Goal: Information Seeking & Learning: Learn about a topic

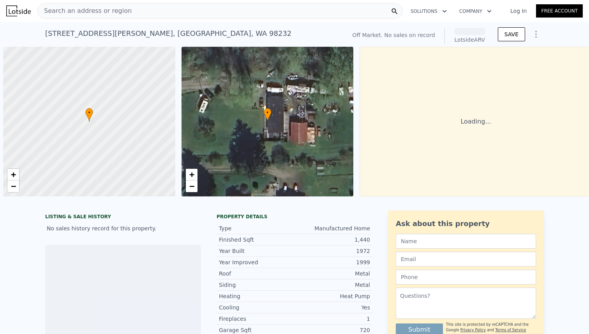
scroll to position [0, 3]
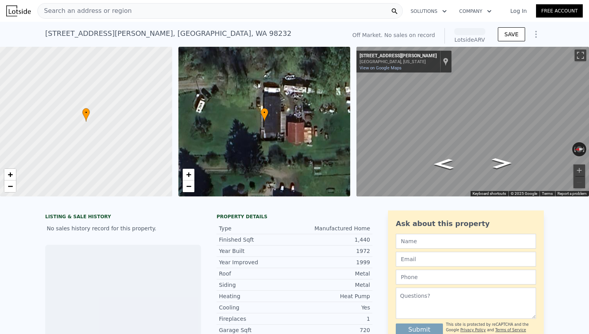
click at [215, 14] on div "Search an address or region" at bounding box center [219, 11] width 365 height 16
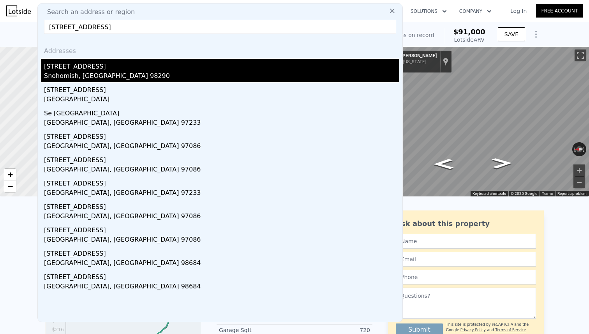
type input "[STREET_ADDRESS]"
click at [164, 69] on div "[STREET_ADDRESS]" at bounding box center [221, 65] width 355 height 12
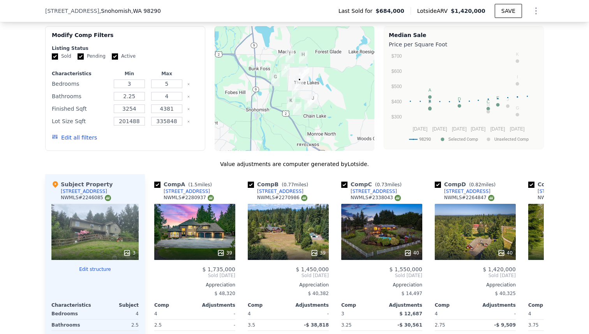
scroll to position [675, 0]
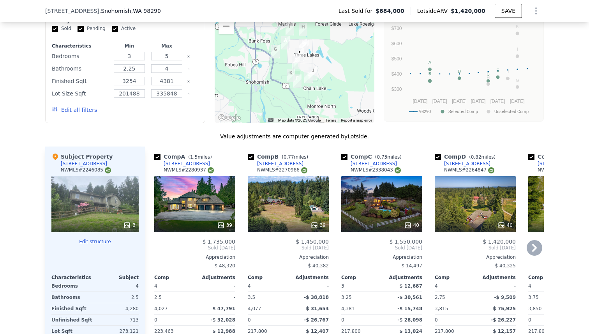
click at [384, 210] on div "40" at bounding box center [381, 204] width 81 height 56
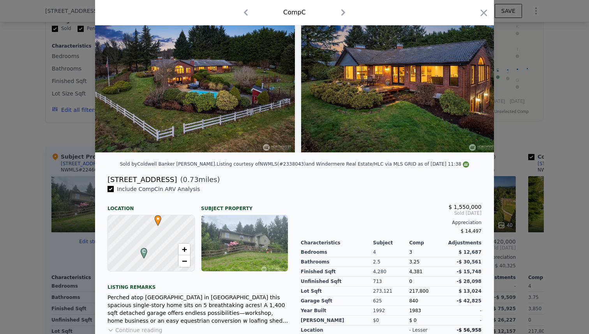
scroll to position [126, 0]
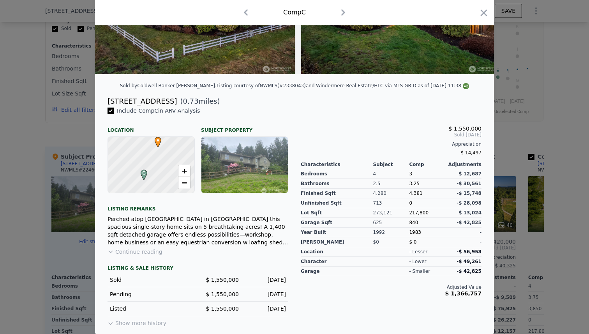
click at [133, 250] on button "Continue reading" at bounding box center [135, 252] width 55 height 8
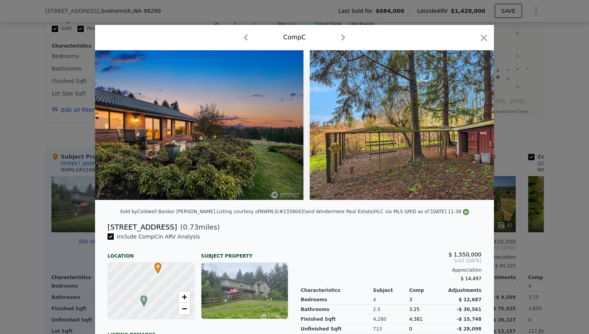
scroll to position [0, 8059]
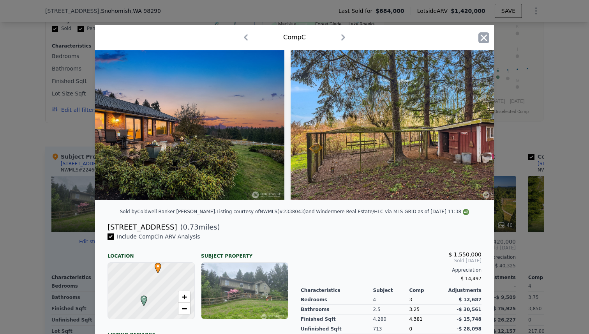
click at [483, 37] on icon "button" at bounding box center [484, 37] width 7 height 7
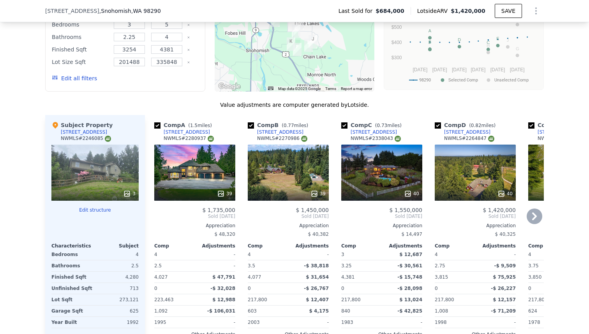
scroll to position [708, 0]
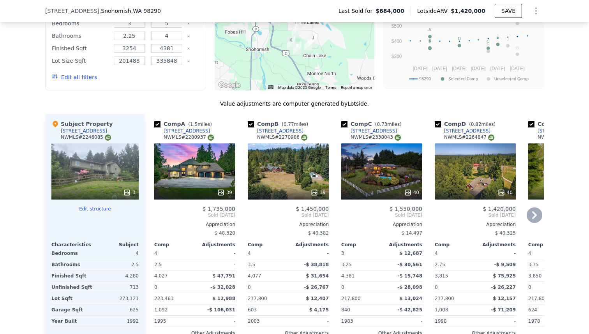
click at [474, 175] on div "40" at bounding box center [475, 171] width 81 height 56
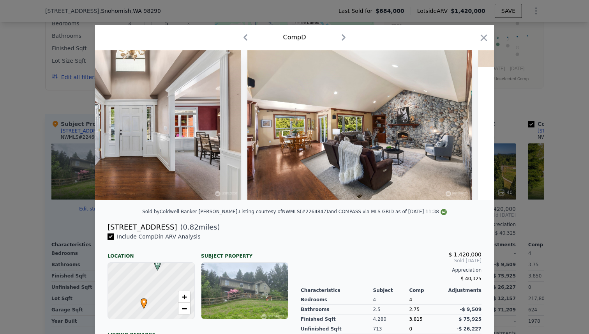
scroll to position [0, 953]
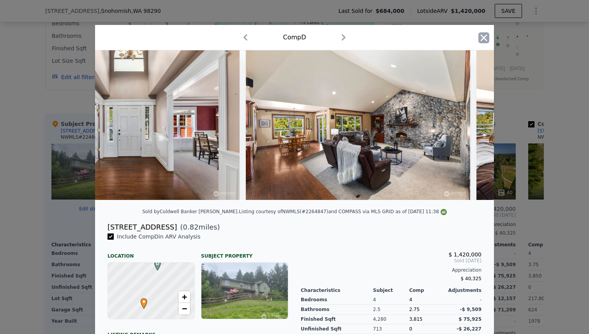
click at [485, 38] on icon "button" at bounding box center [483, 37] width 11 height 11
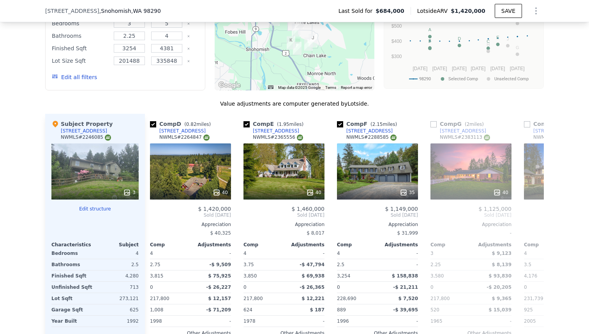
scroll to position [0, 287]
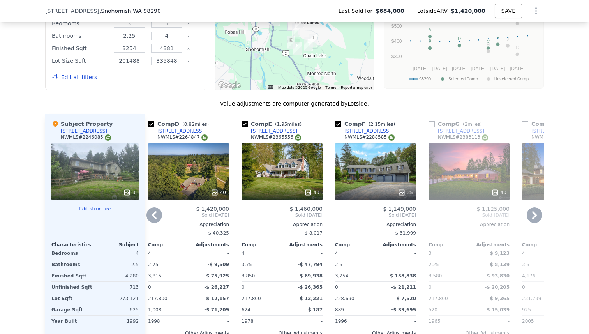
click at [300, 177] on div "40" at bounding box center [281, 171] width 81 height 56
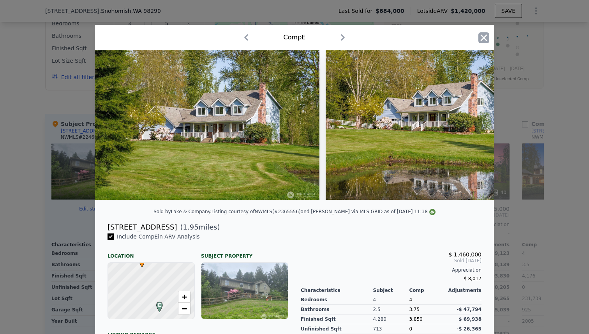
click at [485, 33] on icon "button" at bounding box center [483, 37] width 11 height 11
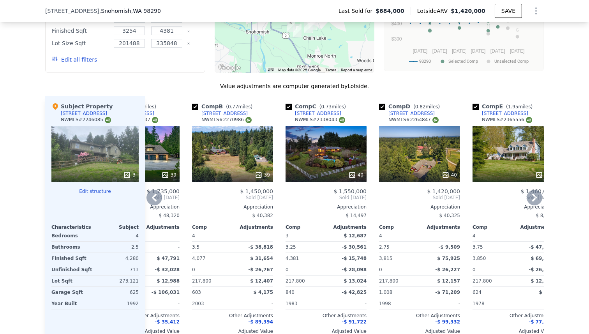
scroll to position [726, 0]
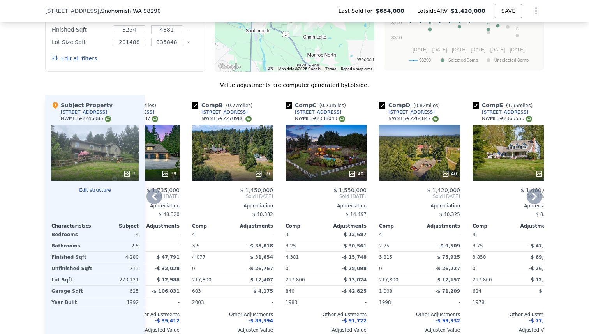
click at [241, 157] on div "39" at bounding box center [232, 153] width 81 height 56
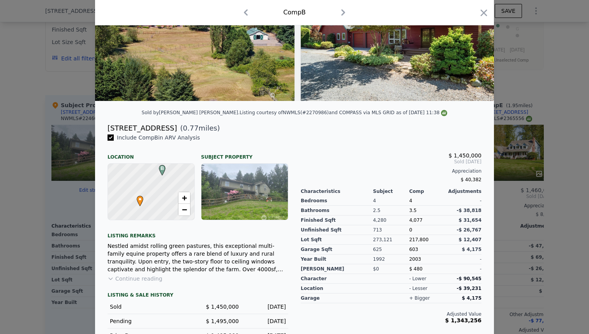
scroll to position [140, 0]
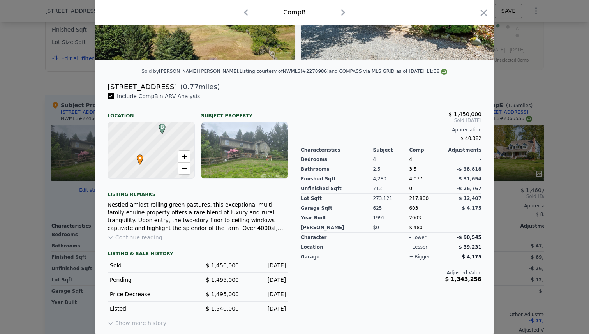
click at [127, 232] on div "Include Comp B in ARV Analysis Location Subject Property B • + − Listing remark…" at bounding box center [197, 210] width 193 height 236
click at [125, 236] on button "Continue reading" at bounding box center [135, 237] width 55 height 8
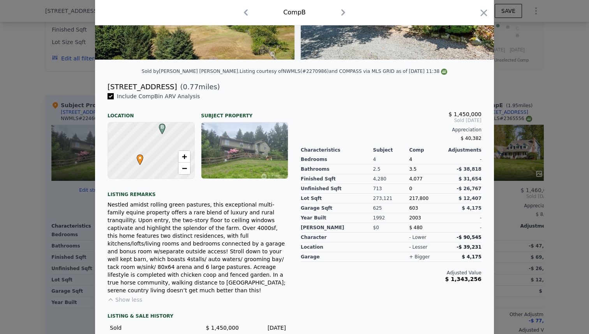
click at [60, 261] on div at bounding box center [294, 167] width 589 height 334
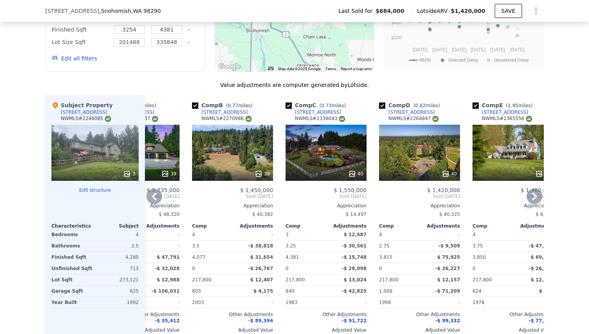
click at [333, 168] on div at bounding box center [326, 174] width 81 height 14
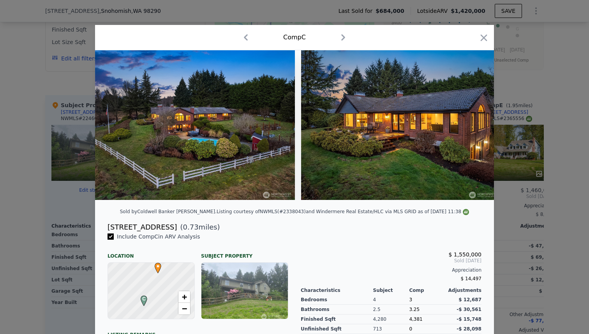
scroll to position [126, 0]
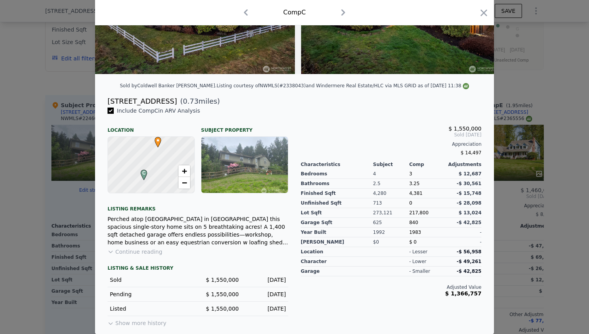
click at [132, 245] on div "Perched atop [GEOGRAPHIC_DATA] in [GEOGRAPHIC_DATA] this spacious single-story …" at bounding box center [198, 230] width 181 height 31
click at [132, 252] on button "Continue reading" at bounding box center [135, 252] width 55 height 8
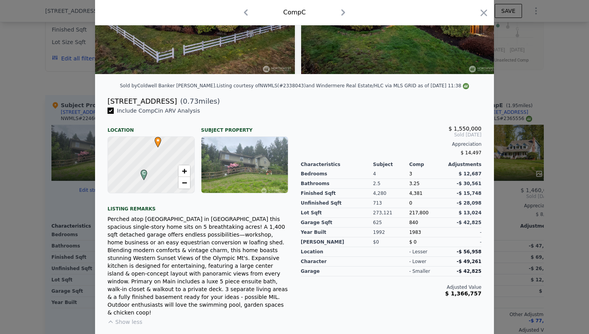
scroll to position [0, 0]
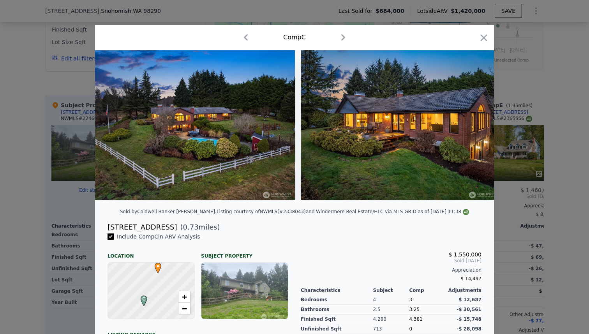
click at [0, 243] on div at bounding box center [294, 167] width 589 height 334
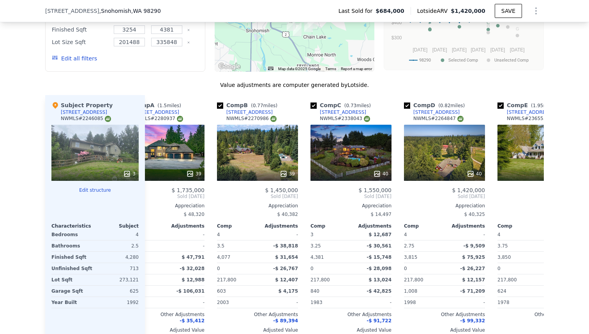
scroll to position [0, 27]
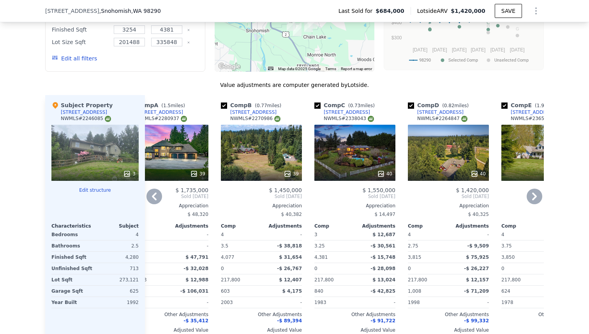
click at [381, 153] on div "40" at bounding box center [354, 153] width 81 height 56
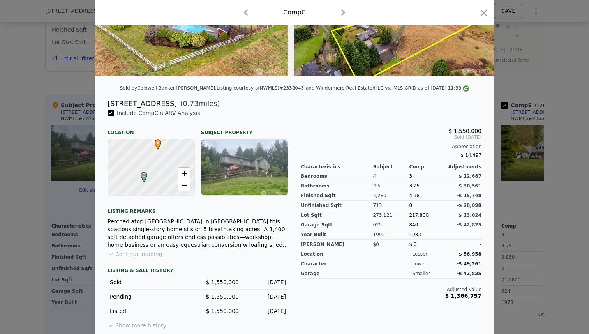
scroll to position [126, 0]
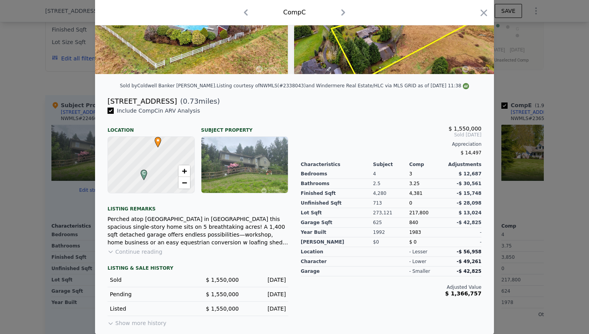
click at [143, 253] on button "Continue reading" at bounding box center [135, 252] width 55 height 8
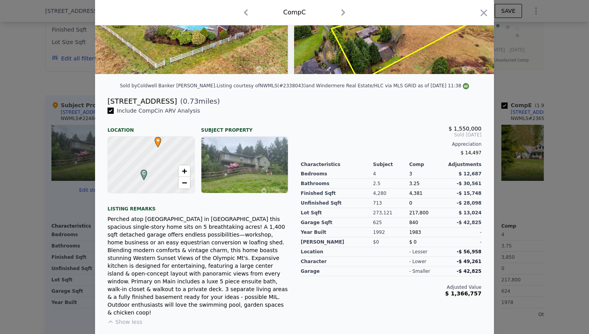
scroll to position [0, 0]
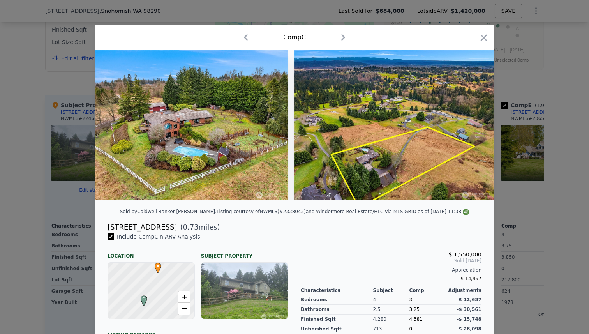
click at [484, 30] on div "Comp C" at bounding box center [294, 37] width 399 height 25
click at [483, 39] on icon "button" at bounding box center [484, 37] width 7 height 7
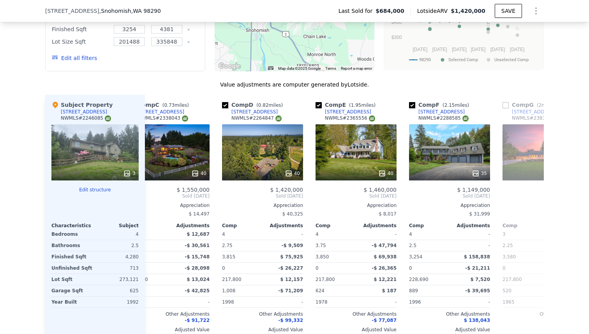
scroll to position [0, 213]
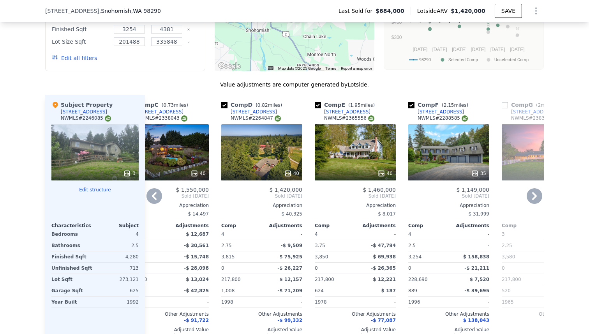
click at [275, 164] on div "40" at bounding box center [261, 152] width 81 height 56
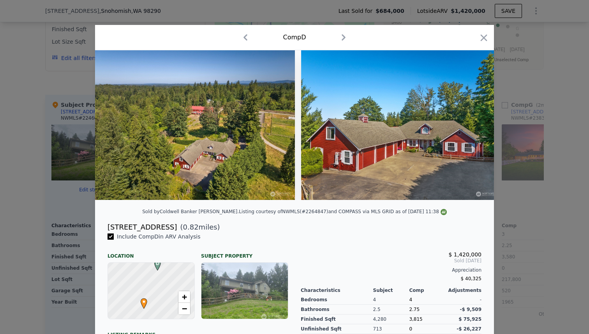
click at [522, 151] on div at bounding box center [294, 167] width 589 height 334
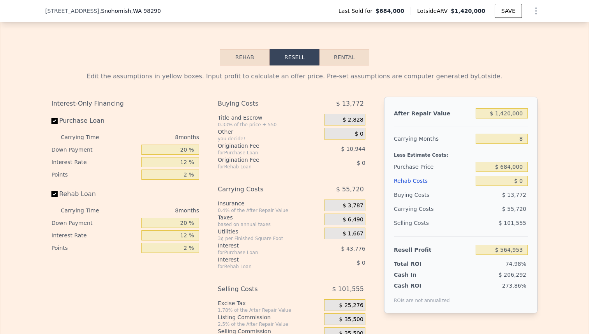
scroll to position [1094, 0]
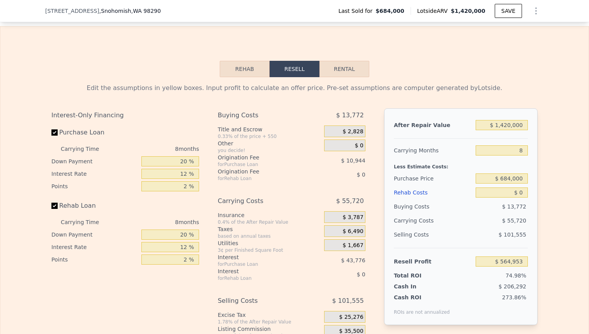
click at [244, 71] on button "Rehab" at bounding box center [245, 69] width 50 height 16
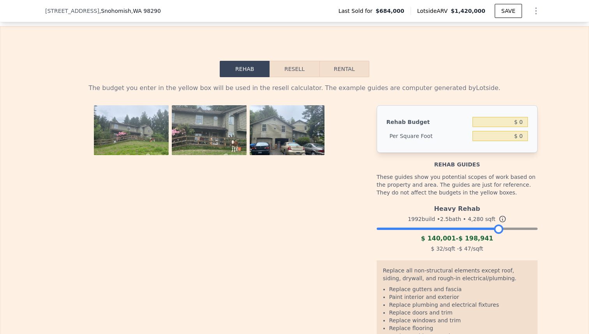
drag, startPoint x: 531, startPoint y: 228, endPoint x: 498, endPoint y: 219, distance: 34.8
click at [498, 219] on div "Heavy Rehab 1992 build • 2.5 bath • 4,280 sqft $ 140,001 - $ 198,941 $ 32 /sqft…" at bounding box center [457, 227] width 161 height 53
click at [513, 246] on div "$ 32 /sqft - $ 47 /sqft" at bounding box center [457, 248] width 161 height 11
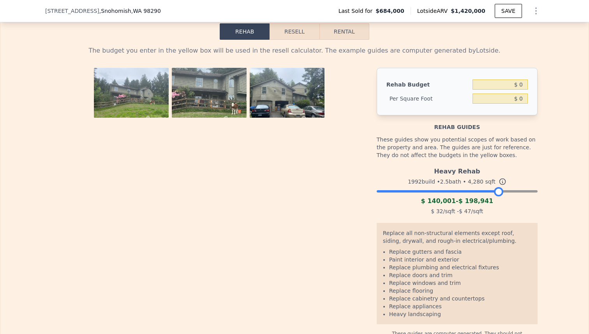
scroll to position [1133, 0]
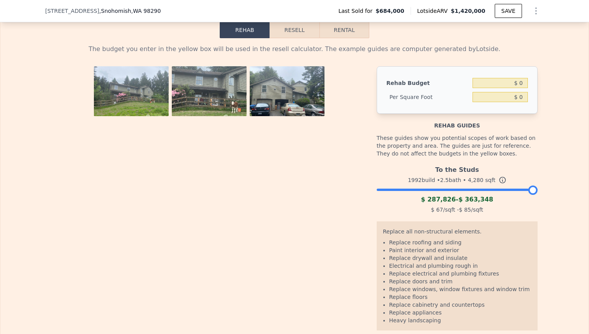
drag, startPoint x: 501, startPoint y: 187, endPoint x: 551, endPoint y: 191, distance: 50.0
click at [551, 191] on div "The budget you enter in the yellow box will be used in the resell calculator. T…" at bounding box center [294, 193] width 588 height 311
click at [531, 211] on div "$ 67 /sqft - $ 85 /sqft" at bounding box center [457, 209] width 161 height 11
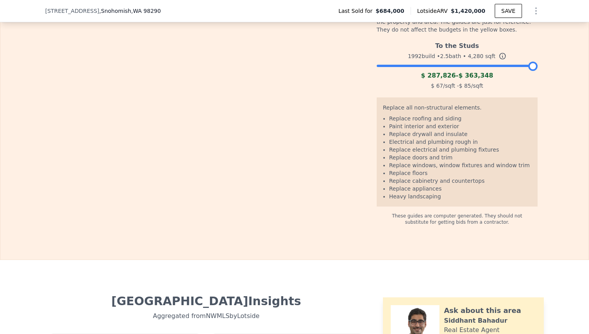
scroll to position [1251, 0]
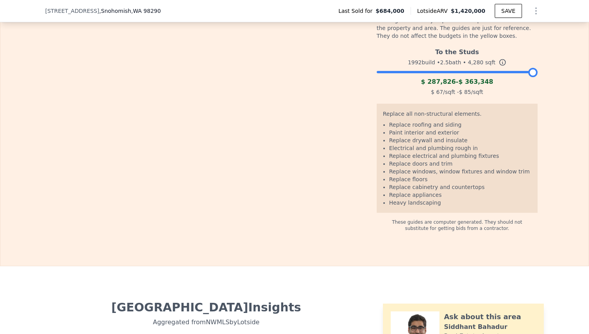
click at [485, 173] on li "Replace windows, window fixtures and window trim" at bounding box center [460, 171] width 142 height 8
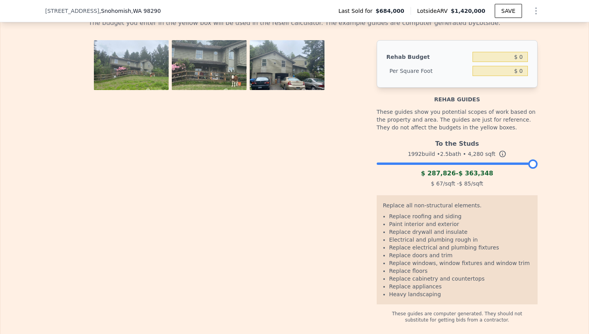
scroll to position [1155, 0]
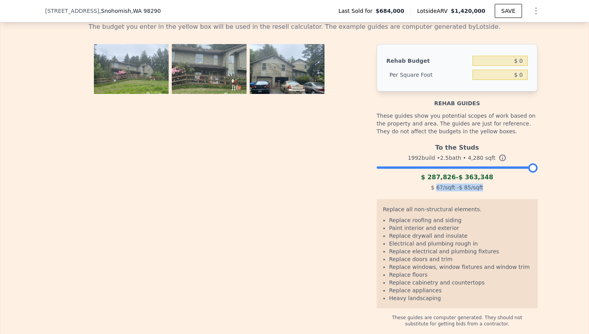
drag, startPoint x: 436, startPoint y: 188, endPoint x: 484, endPoint y: 187, distance: 47.9
click at [484, 187] on div "$ 67 /sqft - $ 85 /sqft" at bounding box center [457, 187] width 161 height 11
drag, startPoint x: 485, startPoint y: 187, endPoint x: 432, endPoint y: 190, distance: 53.4
click at [432, 190] on div "$ 67 /sqft - $ 85 /sqft" at bounding box center [457, 187] width 161 height 11
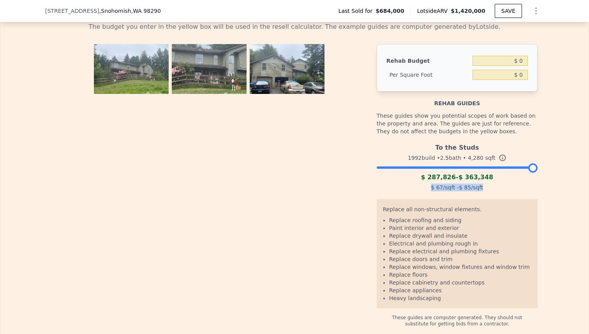
drag, startPoint x: 429, startPoint y: 192, endPoint x: 425, endPoint y: 190, distance: 4.4
click at [425, 190] on div "$ 67 /sqft - $ 85 /sqft" at bounding box center [457, 187] width 161 height 11
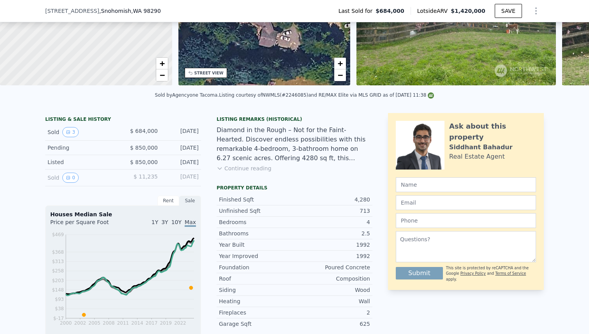
scroll to position [116, 0]
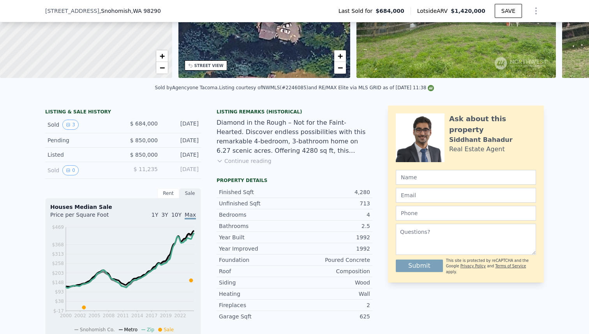
click at [234, 162] on button "Continue reading" at bounding box center [244, 161] width 55 height 8
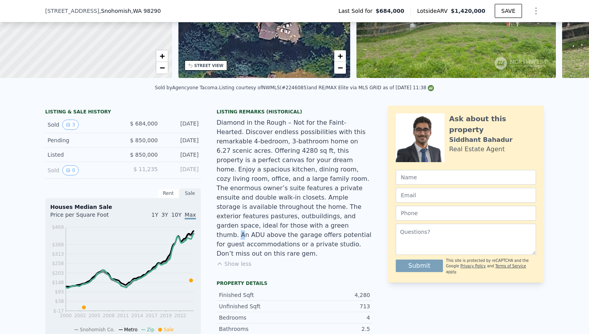
click at [259, 215] on div "Diamond in the Rough – Not for the Faint-Hearted. Discover endless possibilitie…" at bounding box center [295, 188] width 156 height 140
click at [258, 184] on div "Diamond in the Rough – Not for the Faint-Hearted. Discover endless possibilitie…" at bounding box center [295, 188] width 156 height 140
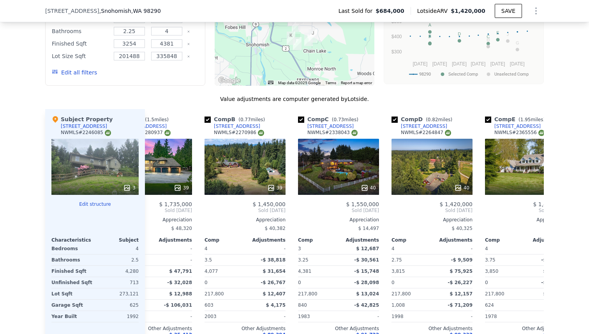
scroll to position [0, 0]
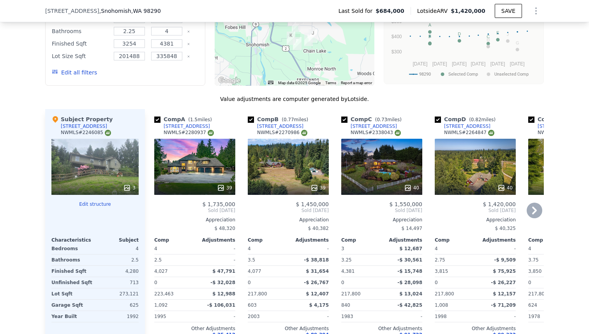
click at [179, 145] on div "39" at bounding box center [194, 167] width 81 height 56
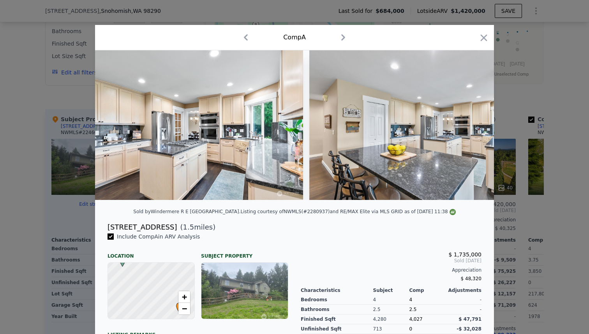
scroll to position [79, 0]
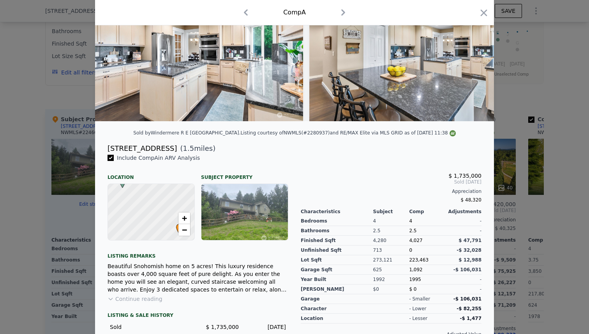
click at [504, 232] on div at bounding box center [294, 167] width 589 height 334
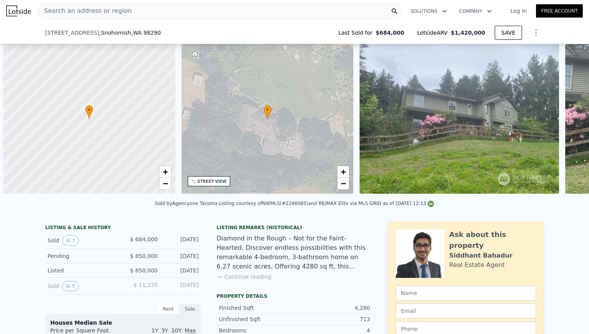
scroll to position [0, 3]
